Goal: Task Accomplishment & Management: Use online tool/utility

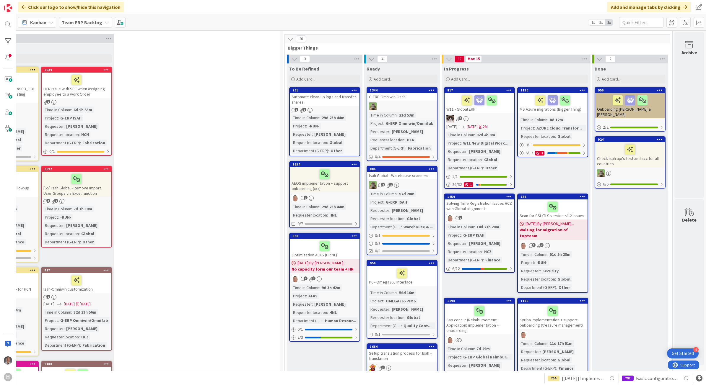
scroll to position [0, 221]
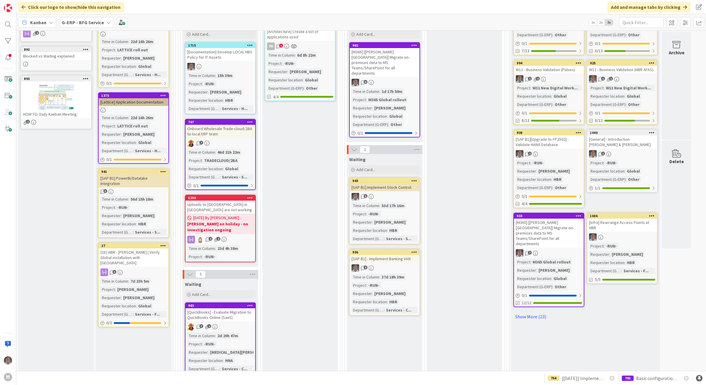
scroll to position [148, 0]
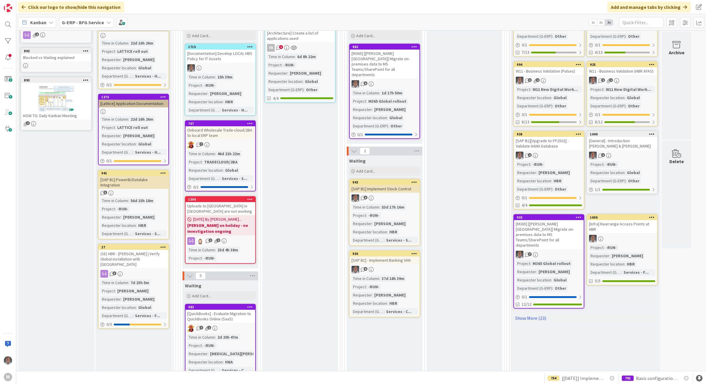
click at [81, 22] on b "G-ERP - BFG Service" at bounding box center [83, 22] width 42 height 6
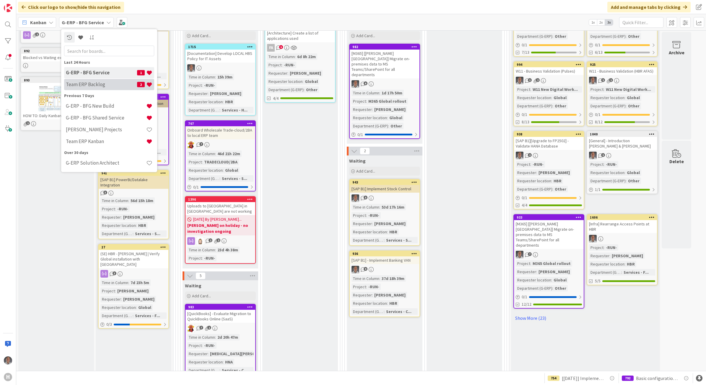
click at [92, 82] on h4 "Team ERP Backlog" at bounding box center [101, 84] width 71 height 6
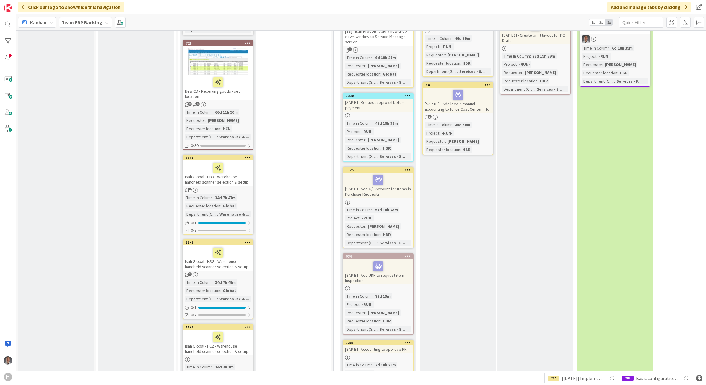
scroll to position [2066, 0]
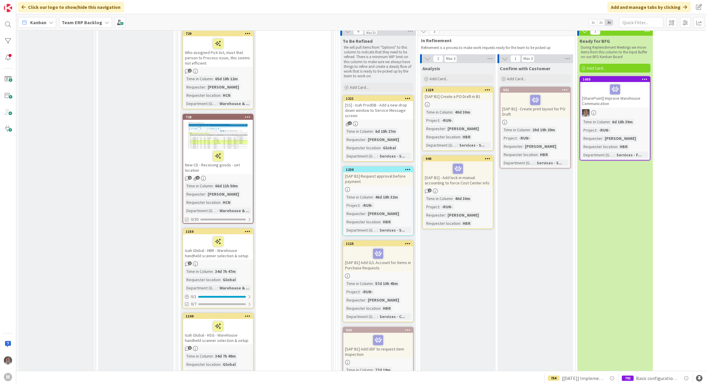
click at [645, 77] on icon at bounding box center [644, 79] width 6 height 4
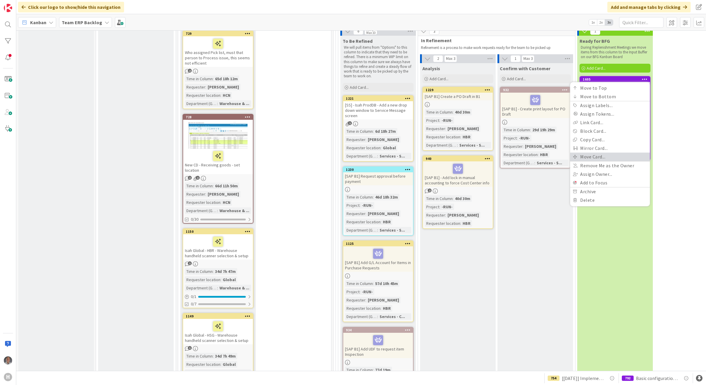
click at [596, 153] on link "Move Card..." at bounding box center [610, 157] width 80 height 9
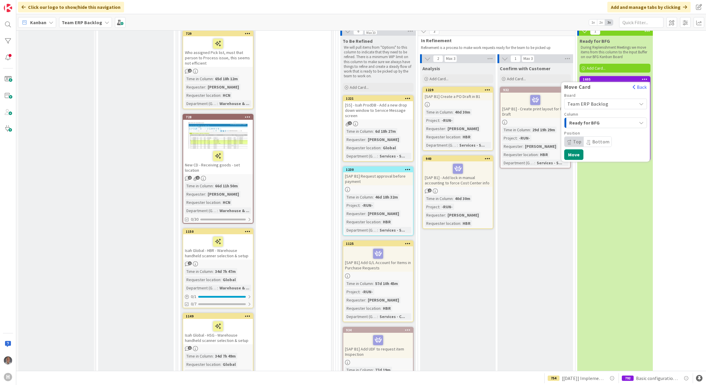
click at [591, 100] on span "Team ERP Backlog" at bounding box center [600, 104] width 66 height 8
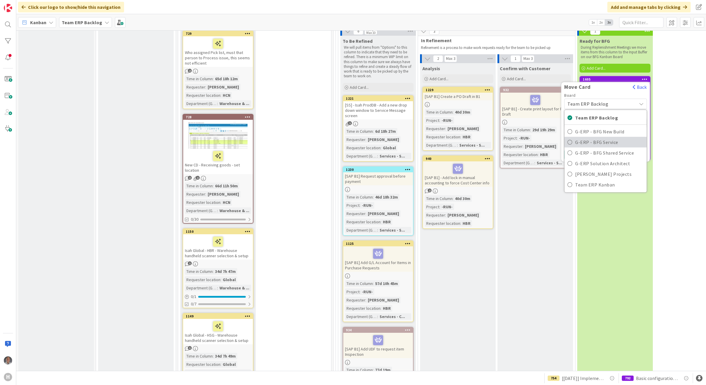
click at [591, 138] on span "G-ERP - BFG Service" at bounding box center [609, 142] width 68 height 9
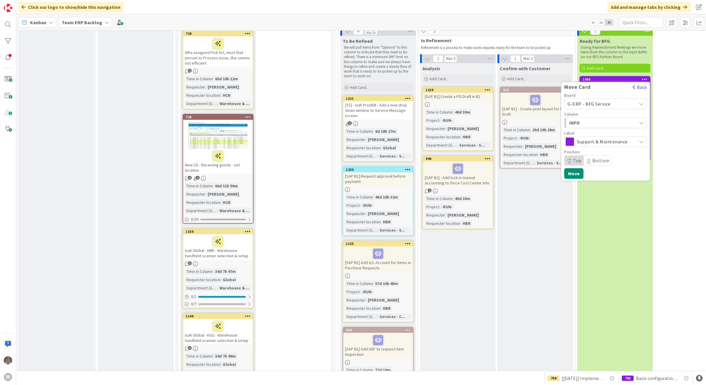
click at [591, 119] on span "INFO" at bounding box center [591, 123] width 44 height 8
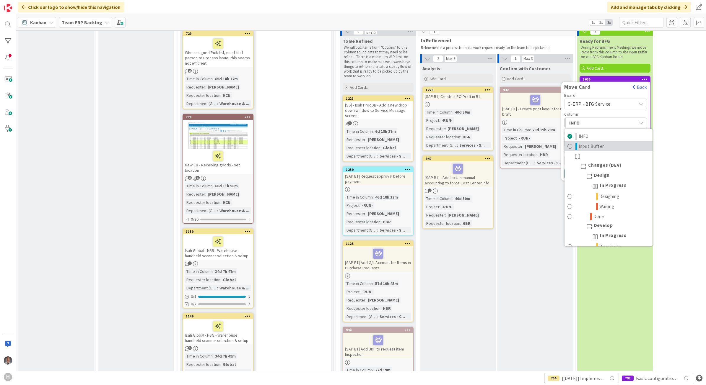
click at [590, 143] on span "Input Buffer" at bounding box center [590, 146] width 25 height 7
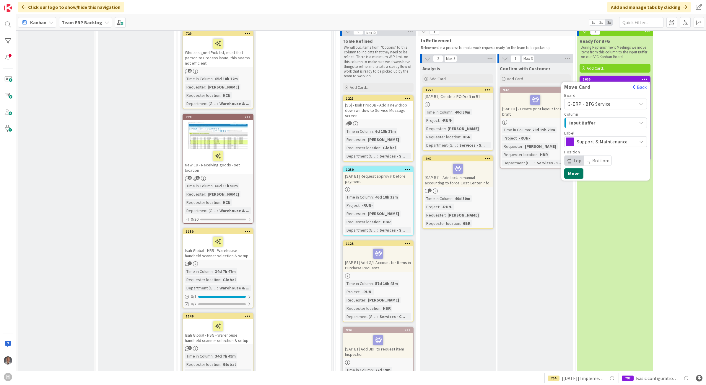
click at [573, 168] on button "Move" at bounding box center [573, 173] width 19 height 11
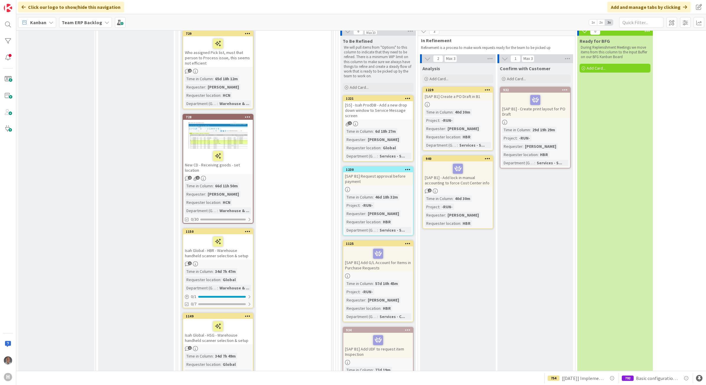
click at [94, 24] on b "Team ERP Backlog" at bounding box center [82, 22] width 40 height 6
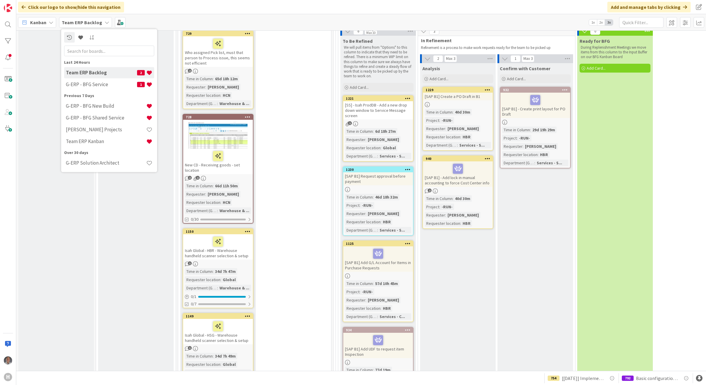
click at [105, 83] on h4 "G-ERP - BFG Service" at bounding box center [101, 84] width 71 height 6
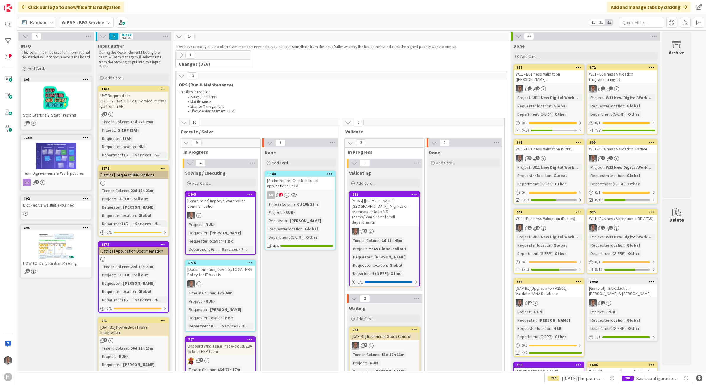
click at [222, 212] on div at bounding box center [220, 216] width 70 height 8
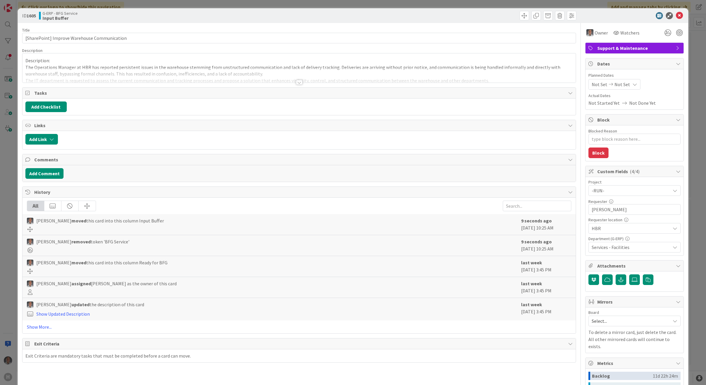
type textarea "x"
click at [296, 83] on div at bounding box center [299, 82] width 6 height 5
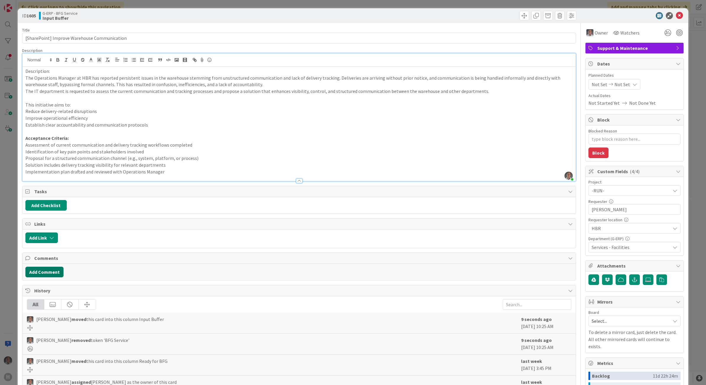
click at [50, 272] on button "Add Comment" at bounding box center [44, 272] width 38 height 11
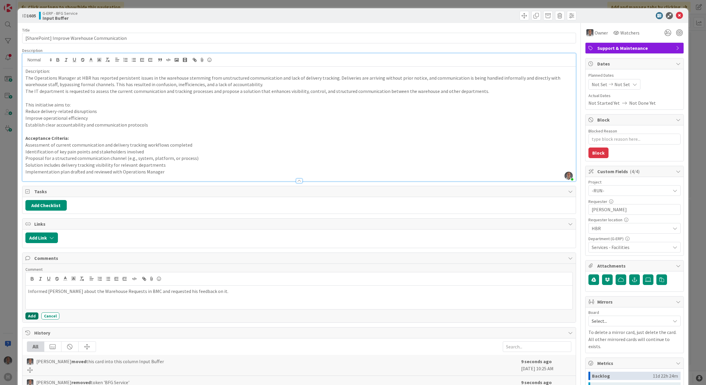
click at [32, 319] on button "Add" at bounding box center [31, 316] width 13 height 7
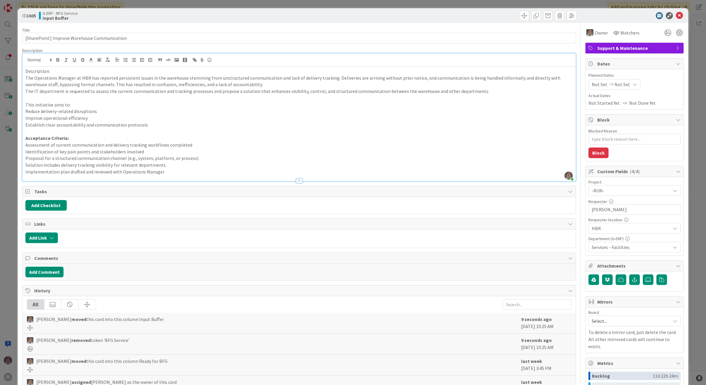
type textarea "x"
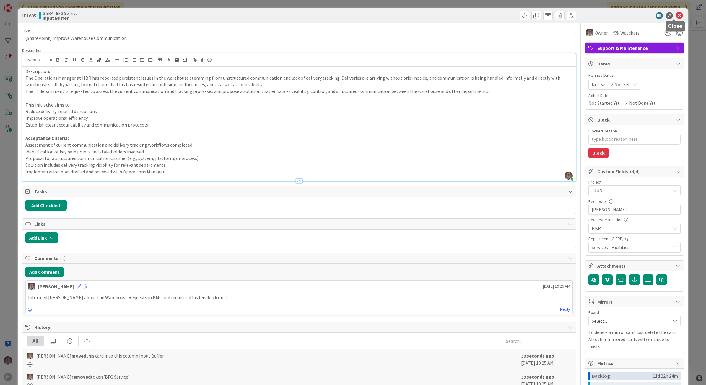
click at [675, 17] on icon at bounding box center [678, 15] width 7 height 7
